Goal: Book appointment/travel/reservation

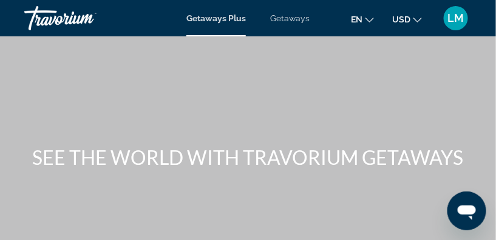
click at [213, 18] on span "Getaways Plus" at bounding box center [215, 18] width 59 height 10
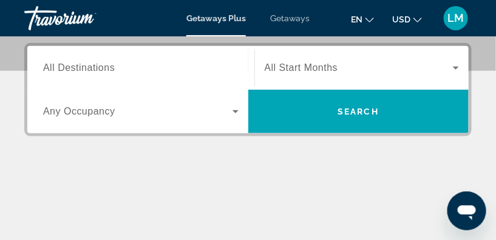
scroll to position [165, 0]
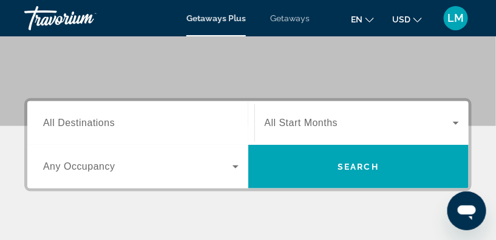
click at [40, 119] on div "Destination All Destinations" at bounding box center [140, 123] width 215 height 35
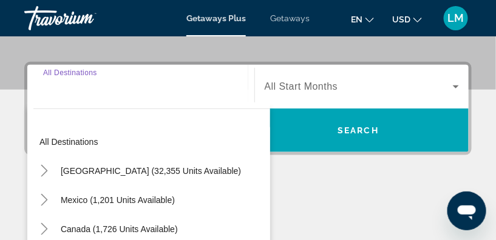
scroll to position [223, 0]
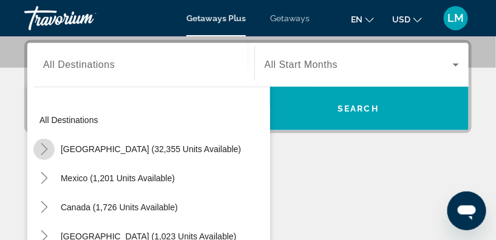
click at [43, 148] on icon "Toggle United States (32,355 units available)" at bounding box center [44, 149] width 12 height 12
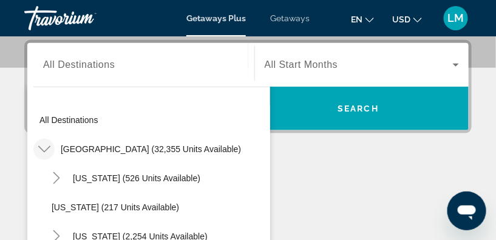
scroll to position [270, 0]
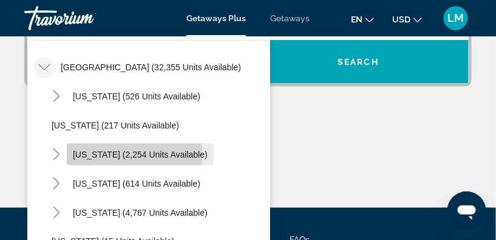
click at [81, 154] on span "[US_STATE] (2,254 units available)" at bounding box center [140, 155] width 135 height 10
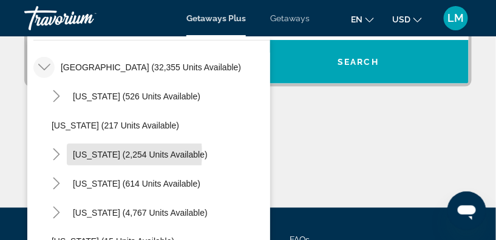
type input "**********"
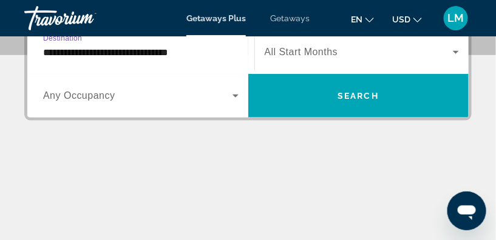
scroll to position [223, 0]
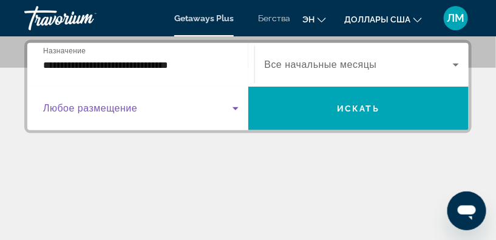
click at [236, 107] on icon "Виджет поиска" at bounding box center [235, 108] width 6 height 3
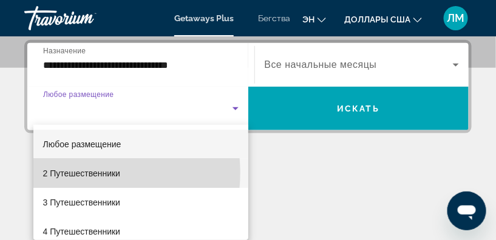
click at [83, 172] on font "2 Путешественники" at bounding box center [82, 174] width 78 height 10
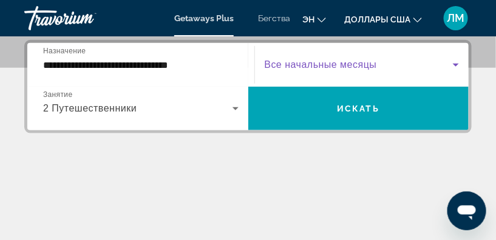
click at [456, 64] on icon "Виджет поиска" at bounding box center [456, 65] width 6 height 3
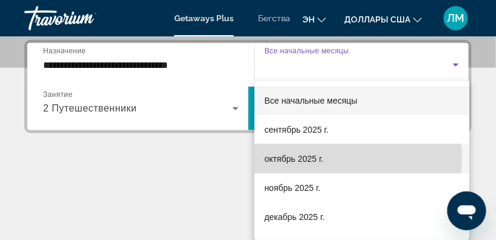
click at [274, 158] on font "октябрь 2025 г." at bounding box center [293, 159] width 59 height 10
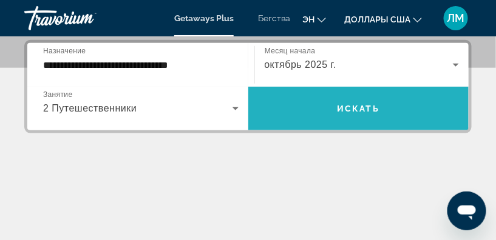
click at [358, 104] on span "Искать" at bounding box center [358, 109] width 42 height 10
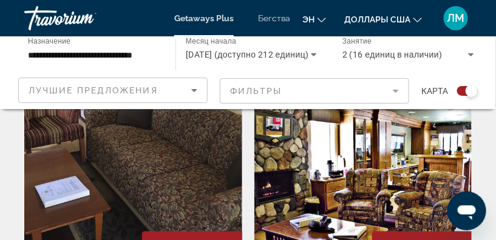
scroll to position [1268, 0]
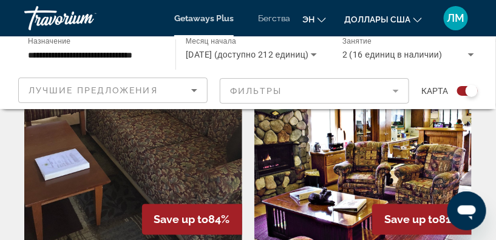
drag, startPoint x: 343, startPoint y: 166, endPoint x: 484, endPoint y: 67, distance: 172.4
click at [484, 67] on div "**********" at bounding box center [248, 72] width 496 height 73
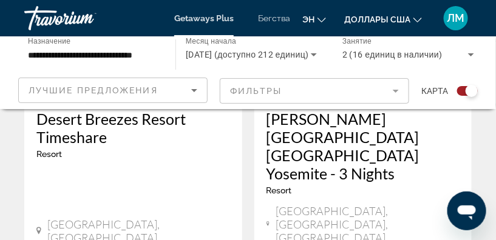
scroll to position [2814, 0]
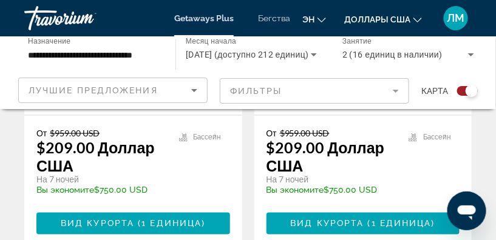
scroll to position [3034, 0]
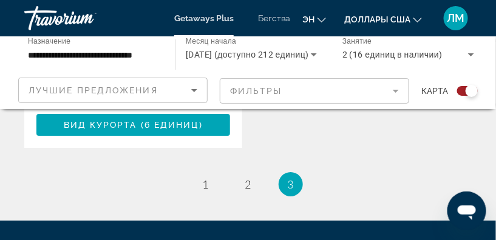
scroll to position [2661, 0]
